Goal: Task Accomplishment & Management: Use online tool/utility

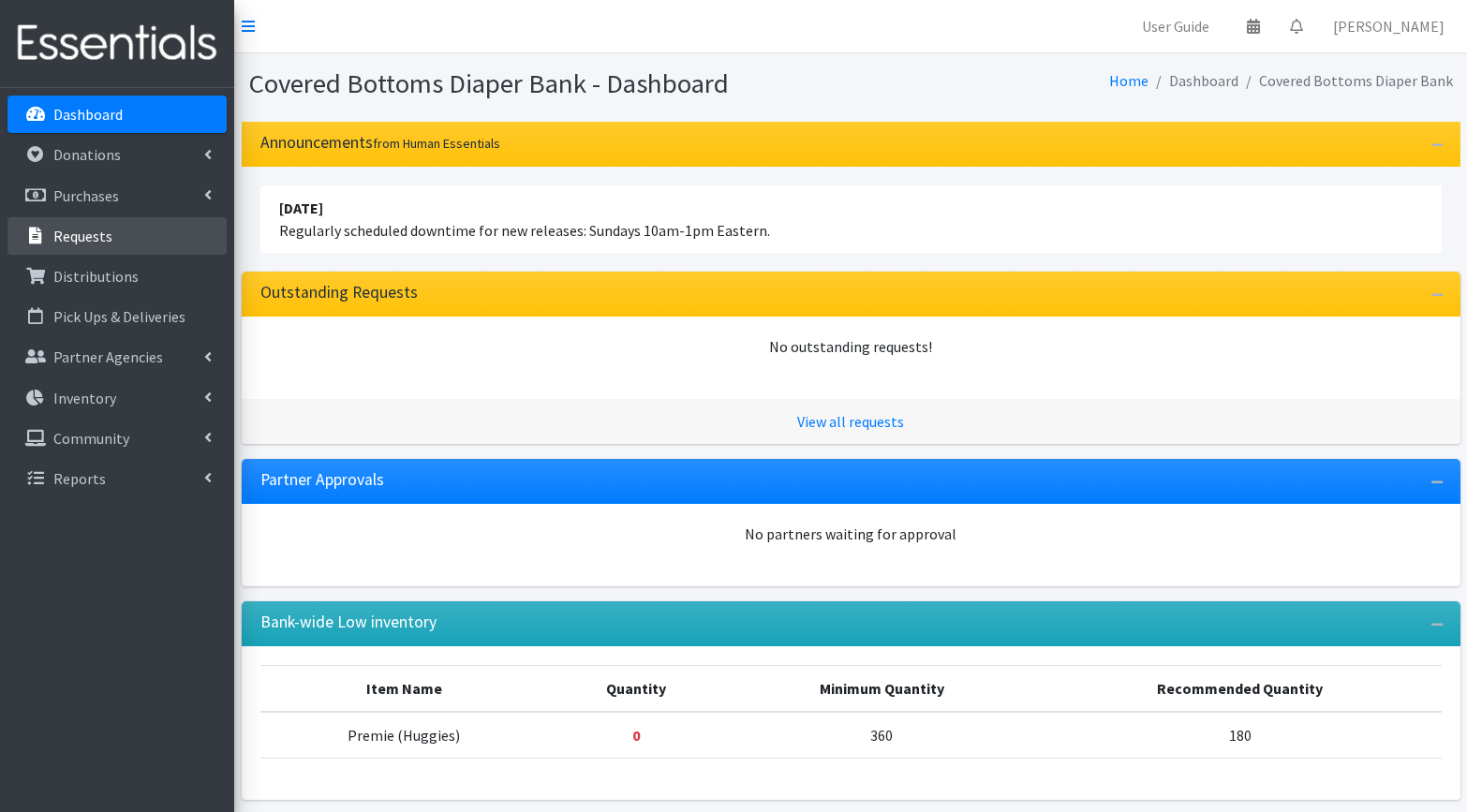
click at [87, 235] on p "Requests" at bounding box center [82, 236] width 59 height 19
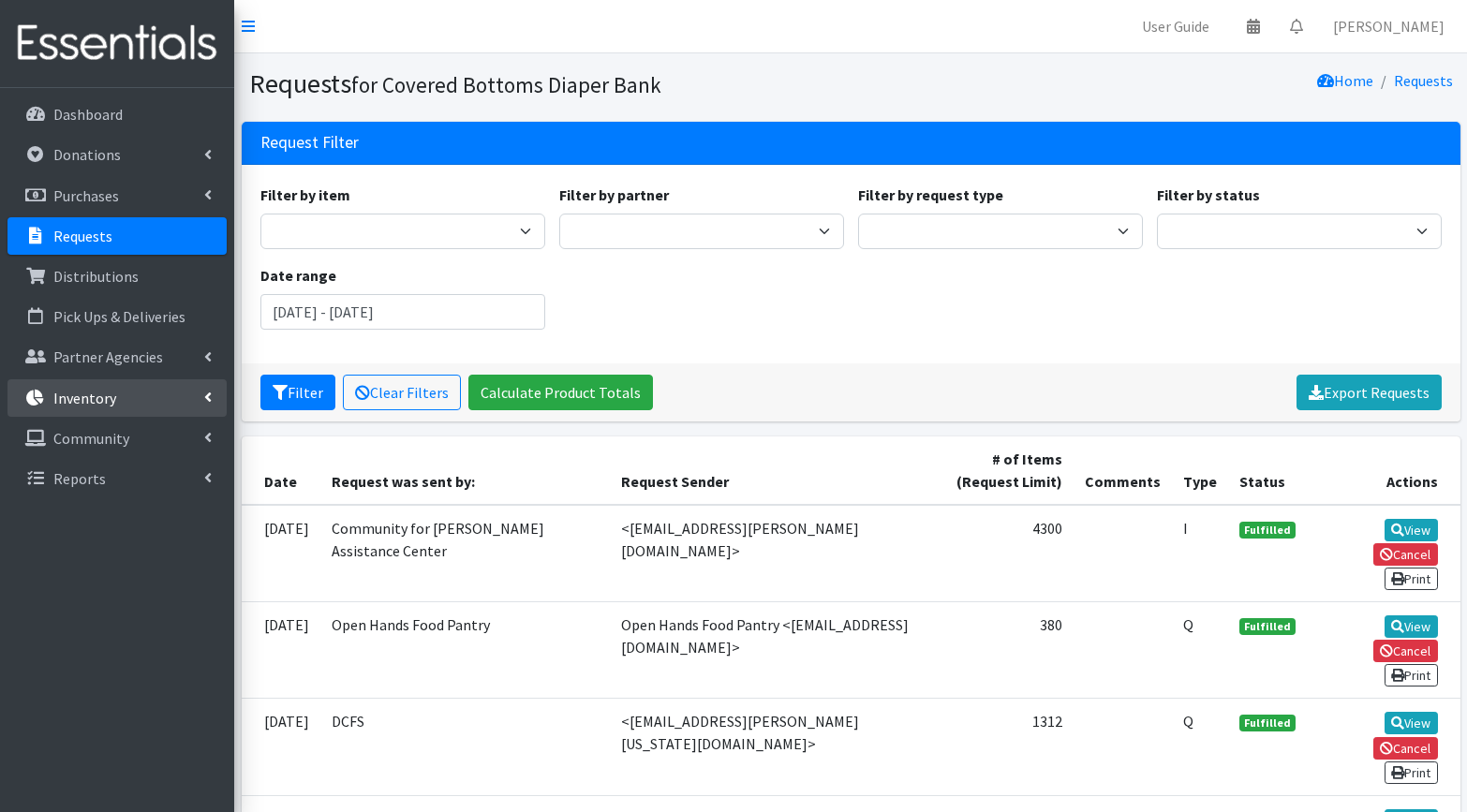
click at [136, 403] on link "Inventory" at bounding box center [117, 398] width 219 height 38
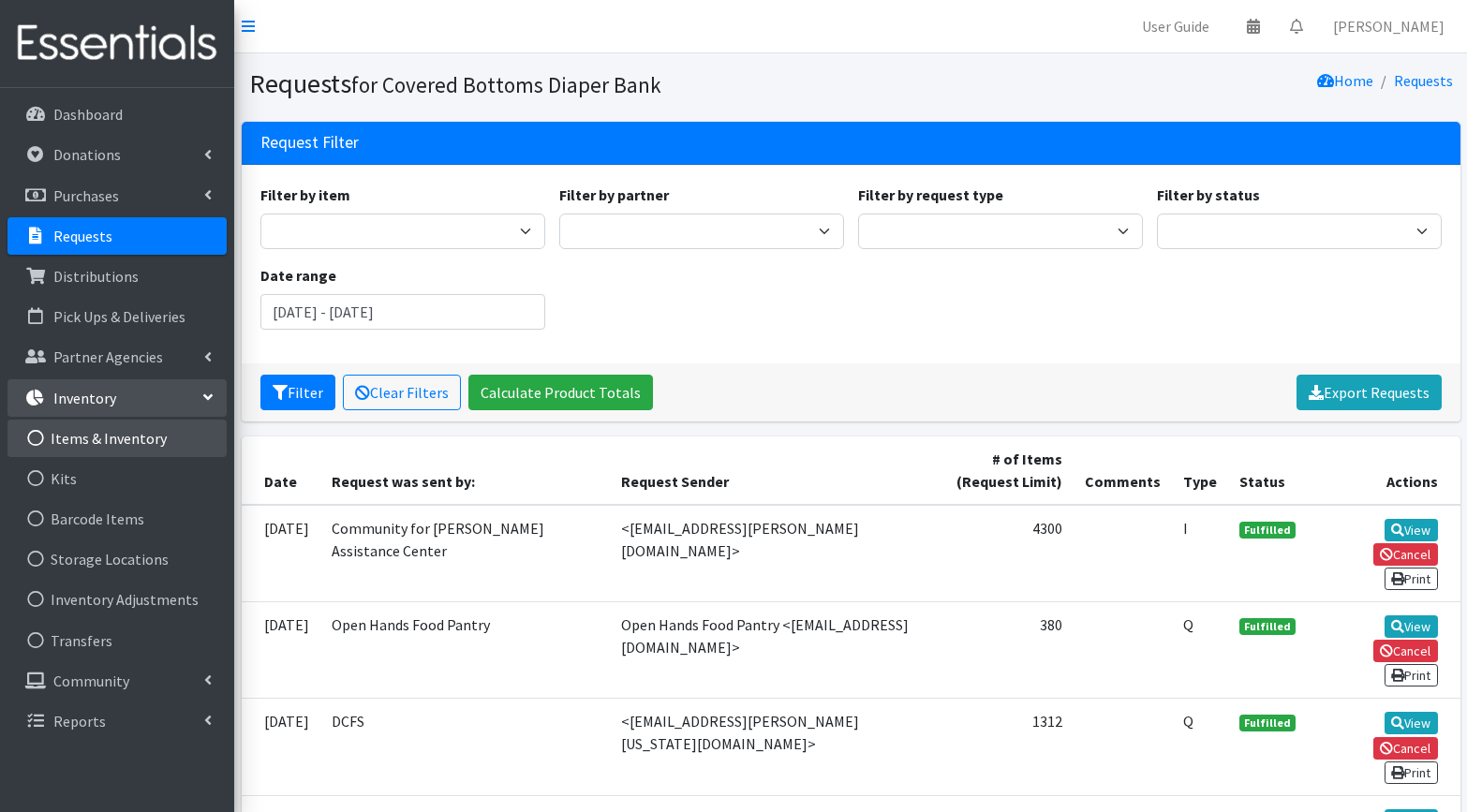
click at [83, 445] on link "Items & Inventory" at bounding box center [117, 439] width 219 height 38
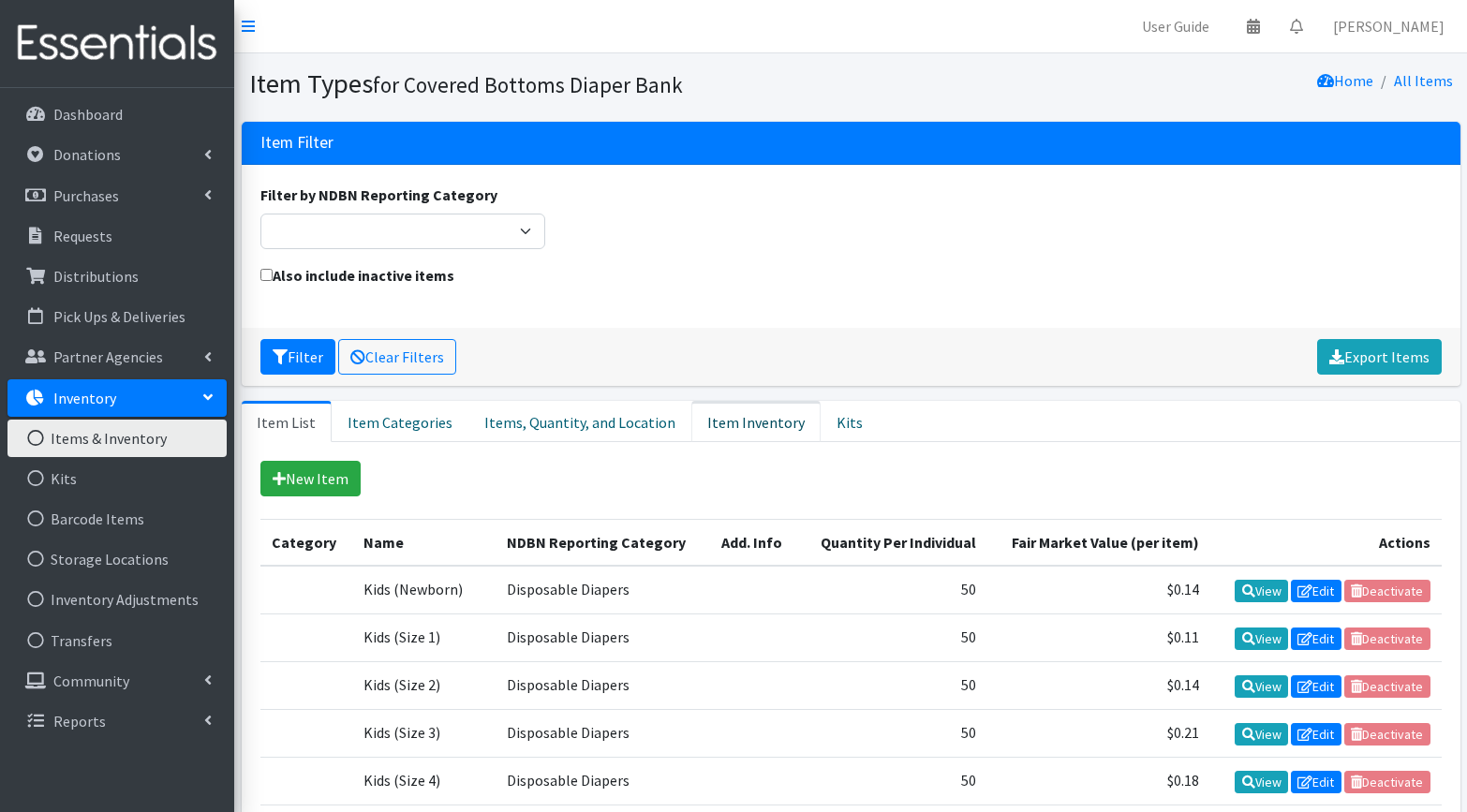
click at [702, 423] on link "Item Inventory" at bounding box center [755, 422] width 129 height 42
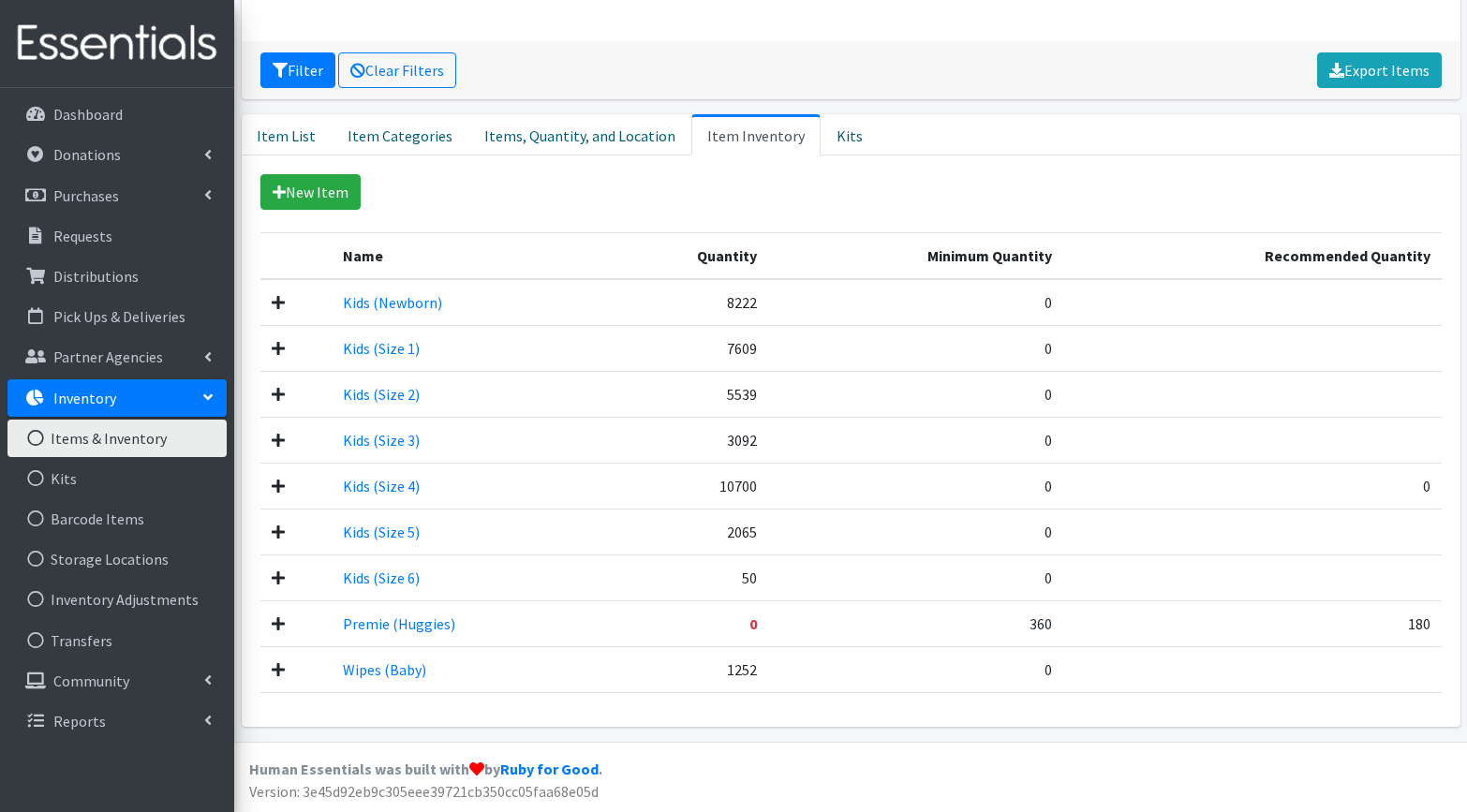
scroll to position [285, 0]
